Goal: Find specific page/section: Find specific page/section

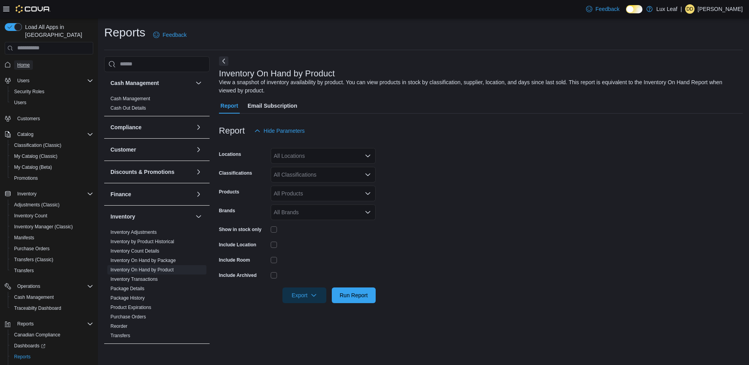
click at [28, 62] on span "Home" at bounding box center [23, 65] width 13 height 6
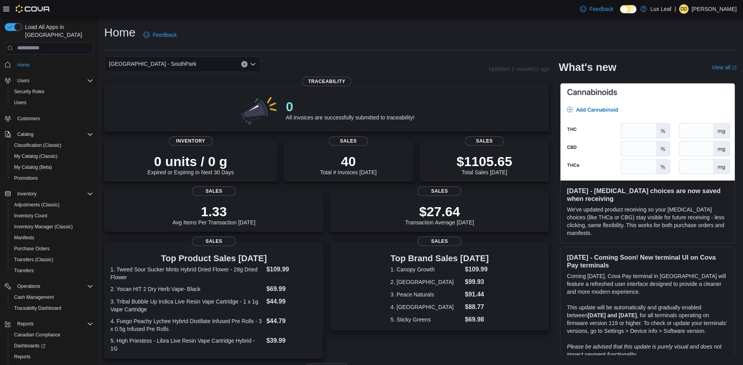
click at [254, 57] on div "[GEOGRAPHIC_DATA] - SouthPark" at bounding box center [182, 64] width 157 height 16
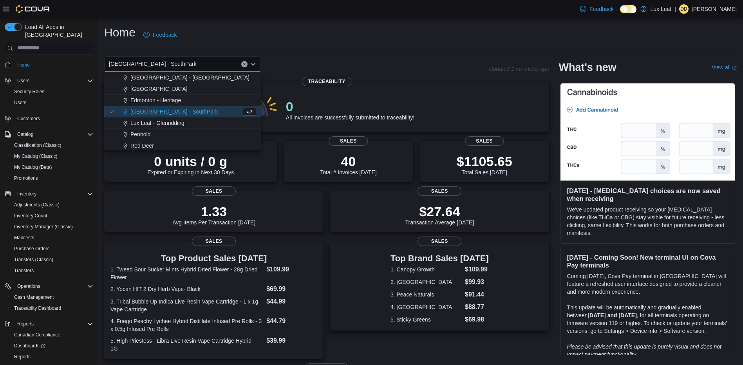
scroll to position [69, 0]
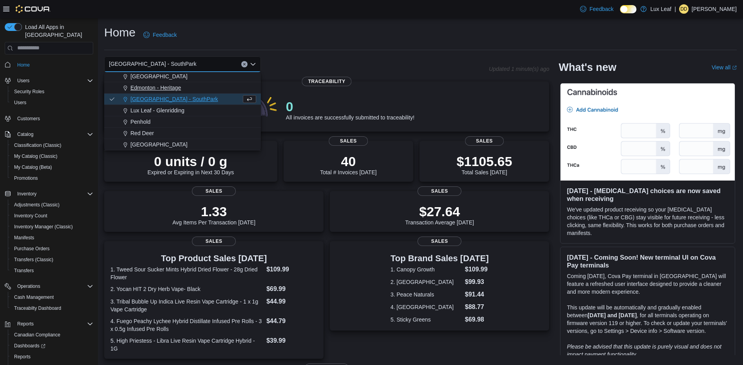
click at [173, 90] on span "Edmonton - Heritage" at bounding box center [155, 88] width 51 height 8
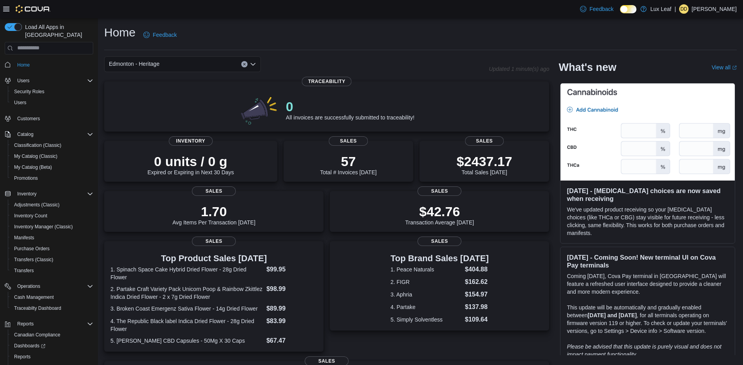
click at [252, 65] on icon "Open list of options" at bounding box center [253, 64] width 5 height 2
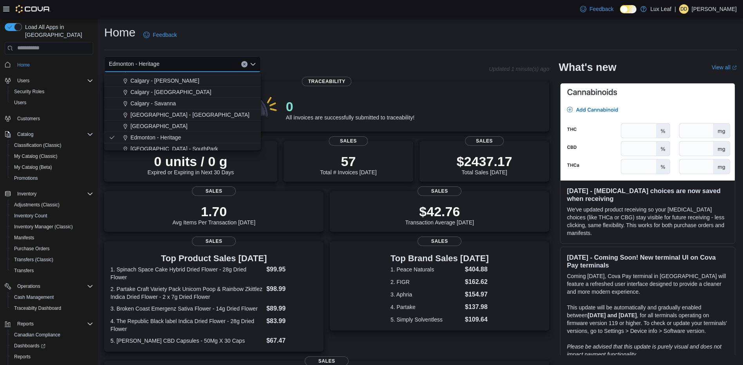
scroll to position [39, 0]
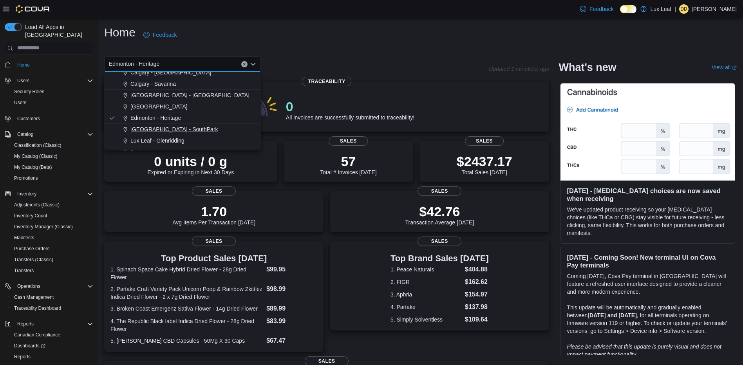
click at [172, 126] on span "[GEOGRAPHIC_DATA] - SouthPark" at bounding box center [174, 129] width 88 height 8
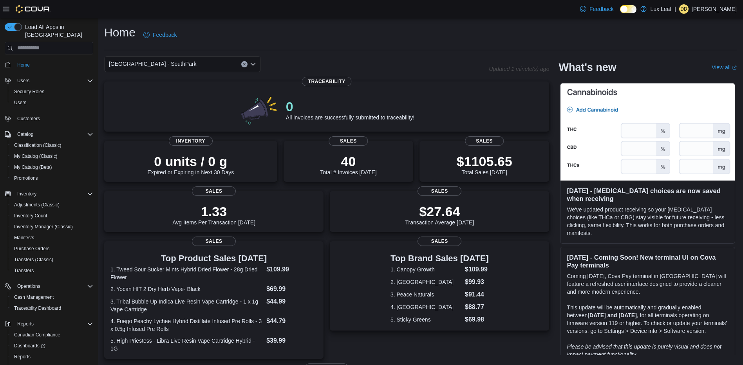
click at [255, 66] on icon "Open list of options" at bounding box center [253, 64] width 6 height 6
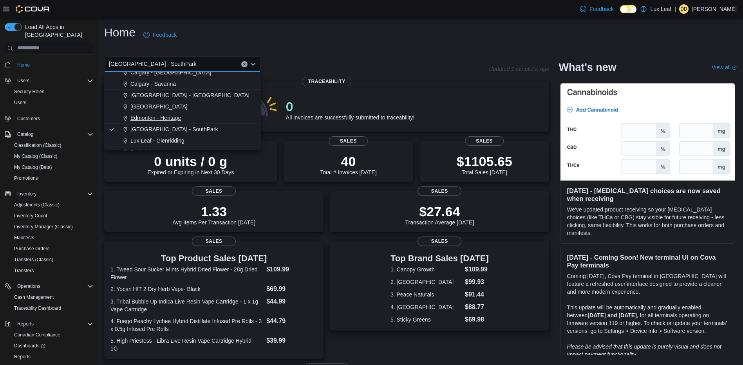
click at [197, 118] on div "Edmonton - Heritage" at bounding box center [187, 118] width 138 height 8
